Goal: Task Accomplishment & Management: Manage account settings

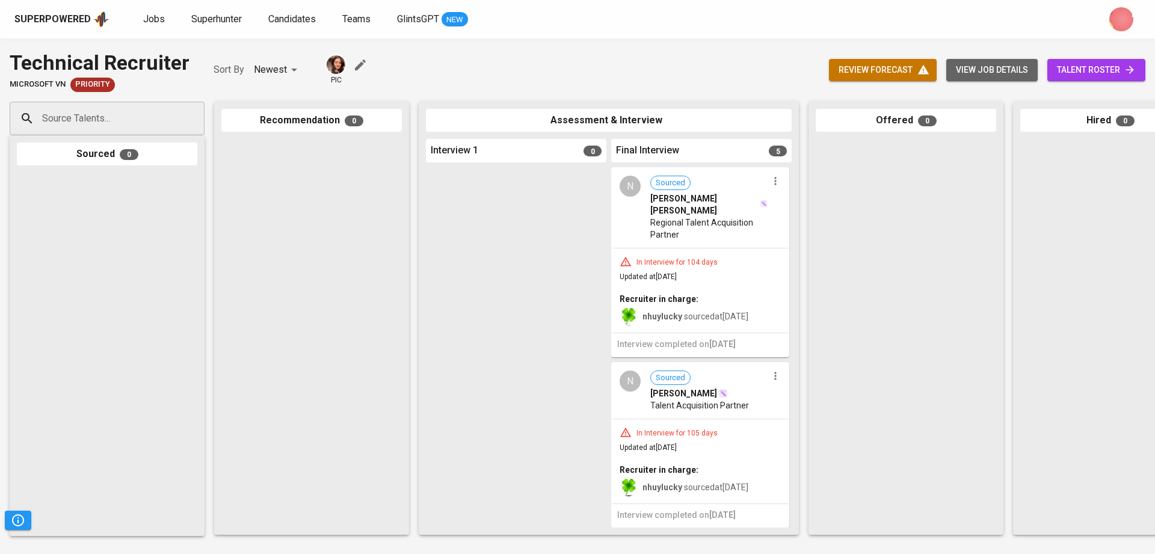
click at [980, 70] on span "view job details" at bounding box center [992, 70] width 72 height 15
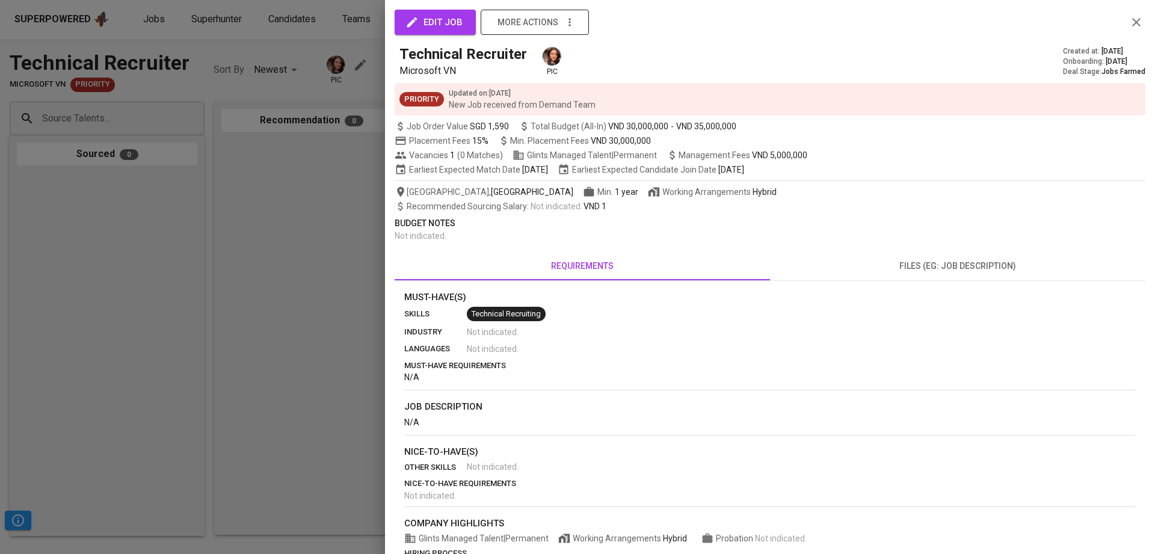
click at [568, 19] on icon "button" at bounding box center [569, 22] width 2 height 8
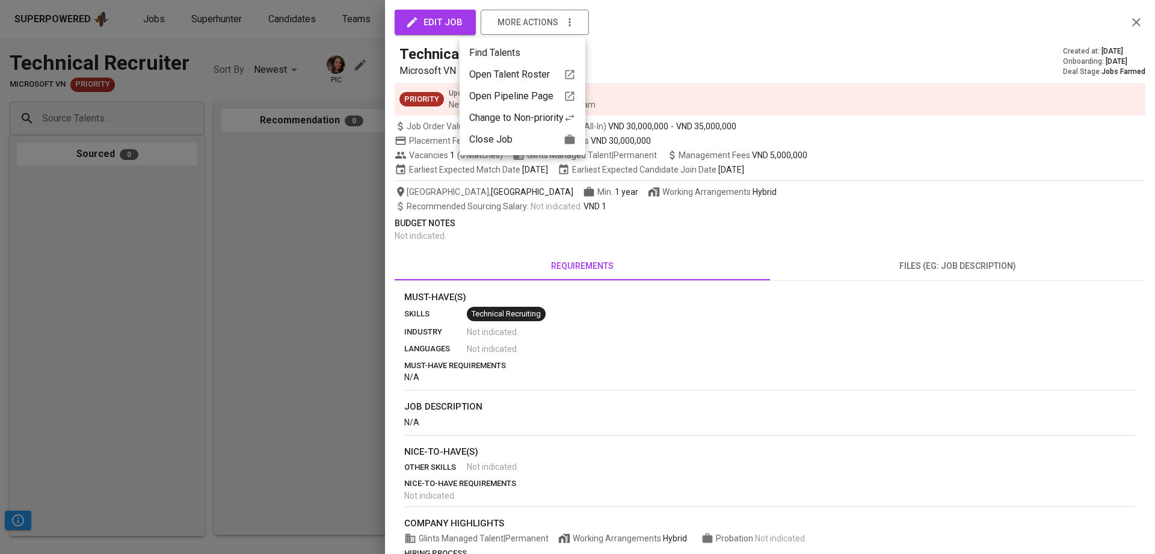
click at [543, 137] on div "Close Job" at bounding box center [522, 139] width 106 height 14
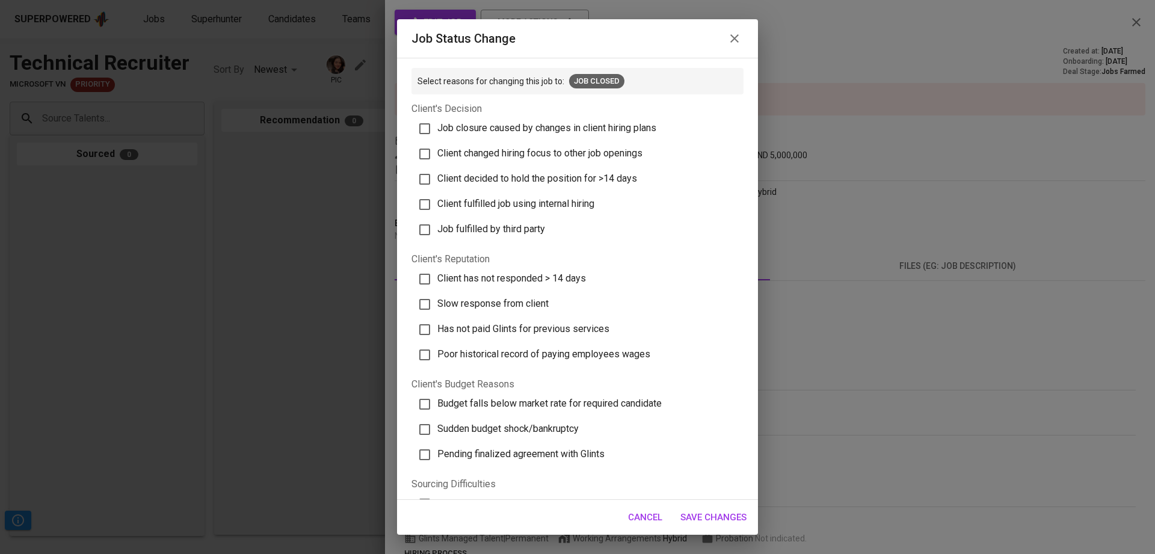
click at [453, 132] on span "Job closure caused by changes in client hiring plans" at bounding box center [546, 127] width 219 height 11
click at [437, 132] on input "Job closure caused by changes in client hiring plans" at bounding box center [424, 128] width 25 height 25
checkbox input "true"
click at [707, 520] on span "Save Changes" at bounding box center [713, 517] width 66 height 16
